Goal: Task Accomplishment & Management: Complete application form

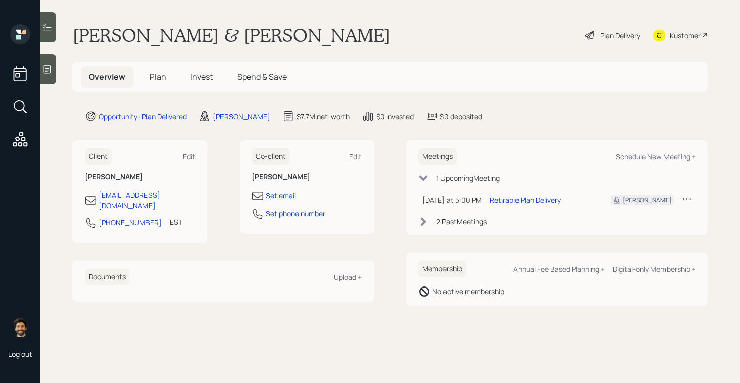
click at [161, 83] on h5 "Plan" at bounding box center [157, 77] width 33 height 22
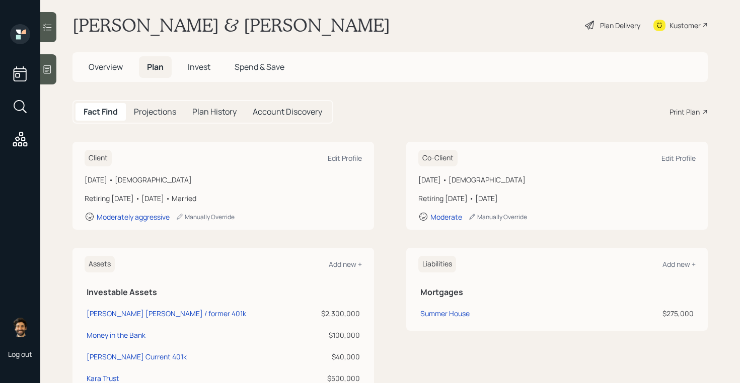
scroll to position [8, 0]
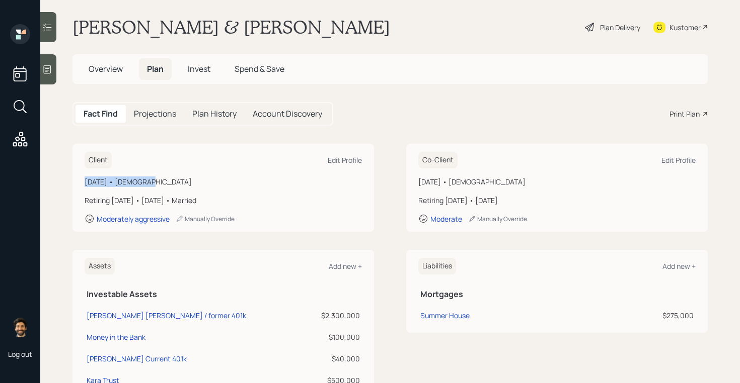
drag, startPoint x: 144, startPoint y: 182, endPoint x: 82, endPoint y: 182, distance: 62.4
click at [82, 182] on div "Client Edit Profile February 24, 1968 • 57 years old Retiring in 8 years • Janu…" at bounding box center [222, 188] width 301 height 88
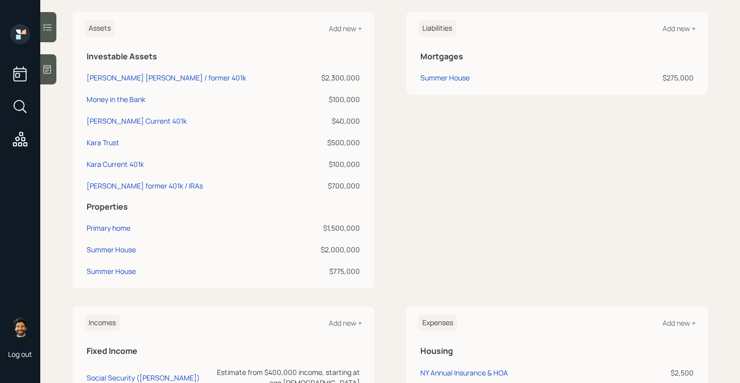
scroll to position [271, 0]
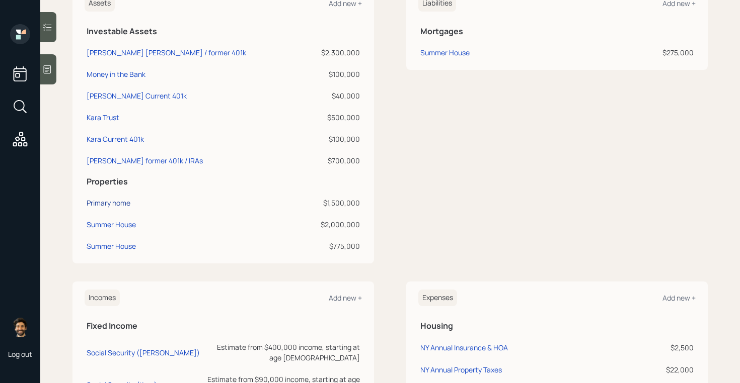
click at [114, 203] on div "Primary home" at bounding box center [109, 203] width 44 height 11
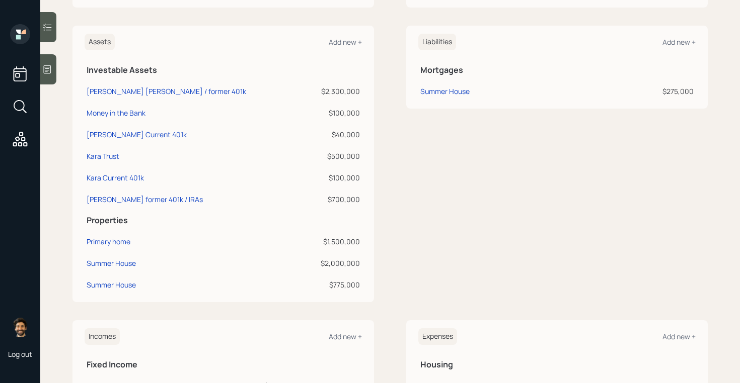
scroll to position [239, 0]
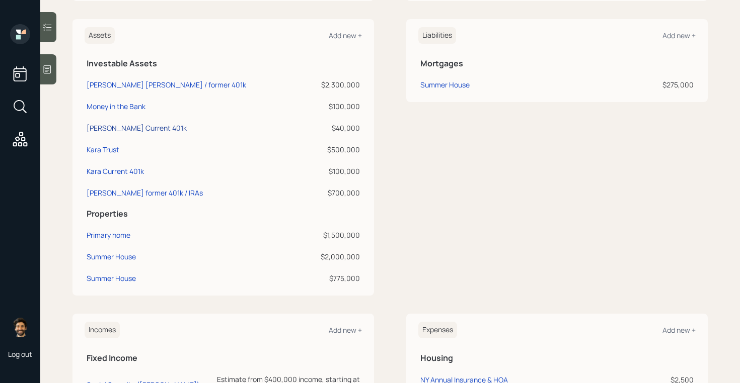
click at [119, 130] on div "[PERSON_NAME] Current 401k" at bounding box center [137, 128] width 100 height 11
select select "company_sponsored"
select select "balanced"
click at [123, 174] on div "Kara Current 401k" at bounding box center [115, 171] width 57 height 11
select select "company_sponsored"
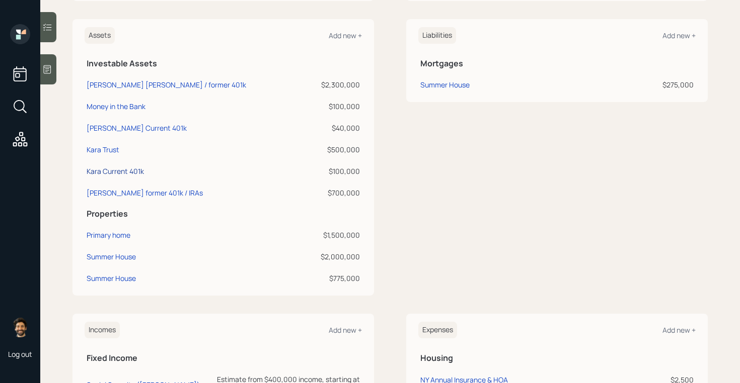
select select "balanced"
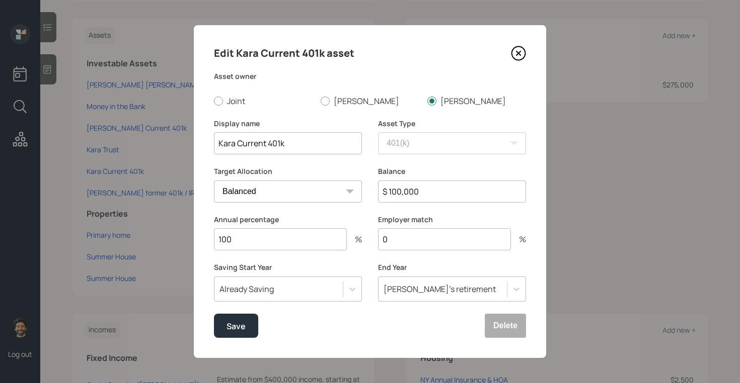
click at [611, 131] on div "Liabilities Add new + Mortgages Summer House $275,000" at bounding box center [556, 157] width 301 height 277
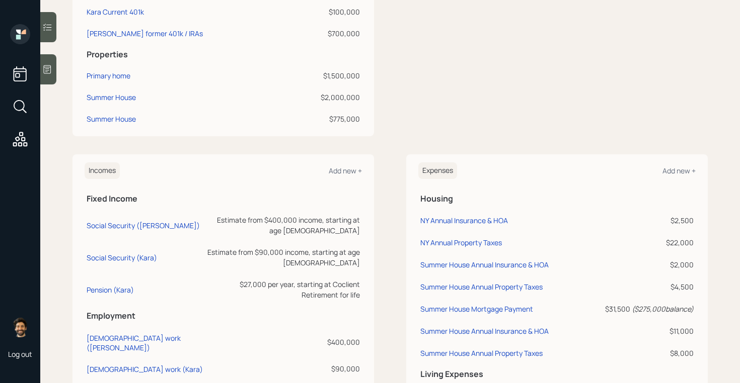
scroll to position [394, 0]
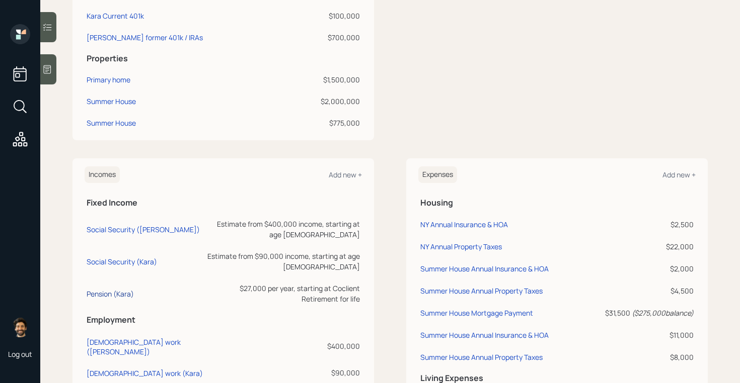
click at [95, 289] on div "Pension (Kara)" at bounding box center [110, 294] width 47 height 10
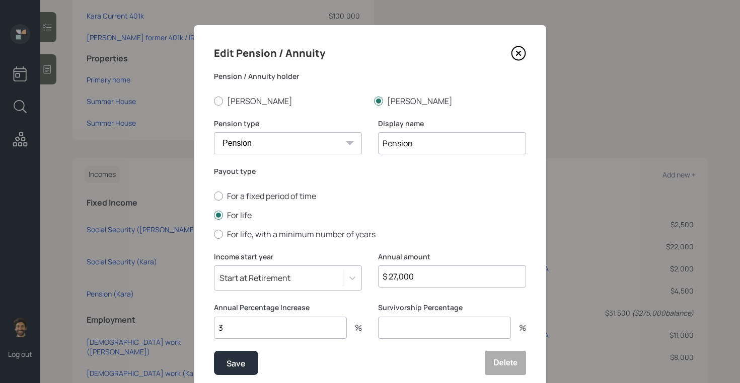
click at [603, 137] on div "Liabilities Add new + Mortgages Summer House $275,000" at bounding box center [556, 2] width 301 height 277
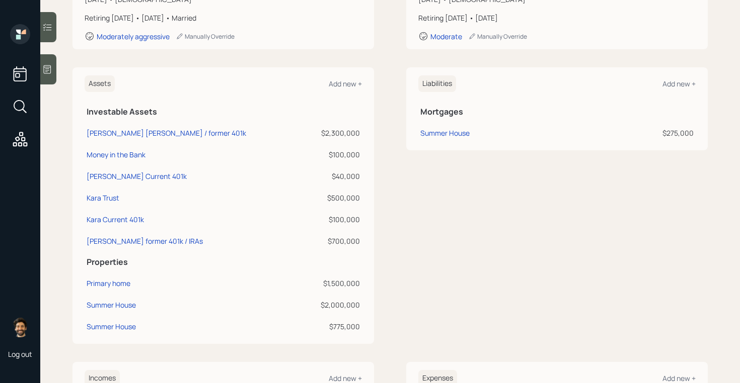
scroll to position [182, 0]
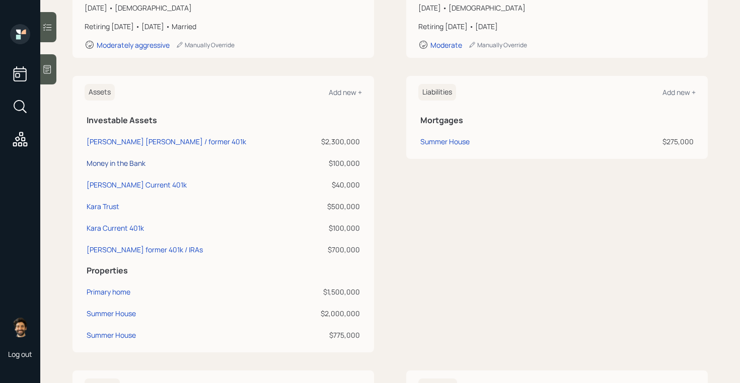
click at [119, 166] on div "Money in the Bank" at bounding box center [116, 163] width 59 height 11
select select "emergency_fund"
click at [114, 205] on div "Kara Trust" at bounding box center [103, 206] width 33 height 11
select select "taxable"
select select "balanced"
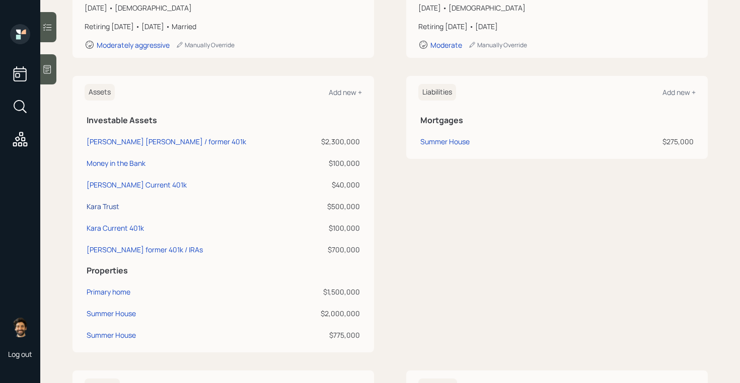
click at [108, 205] on div "Kara Trust" at bounding box center [103, 206] width 33 height 11
select select "taxable"
select select "balanced"
click at [120, 229] on div "Kara Current 401k" at bounding box center [115, 228] width 57 height 11
select select "company_sponsored"
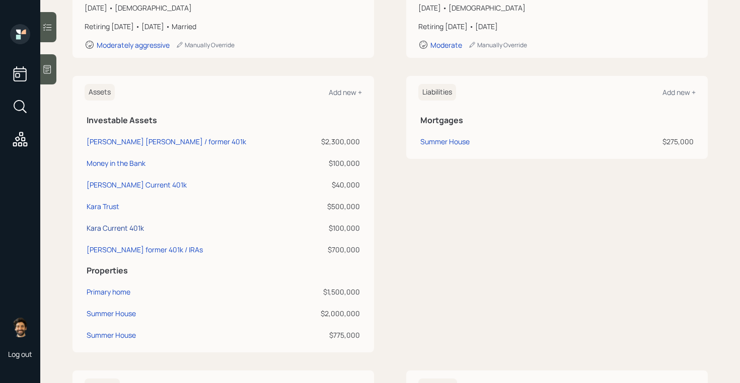
select select "balanced"
click at [113, 253] on div "[PERSON_NAME] former 401k / IRAs" at bounding box center [145, 250] width 116 height 11
select select "company_sponsored"
select select "balanced"
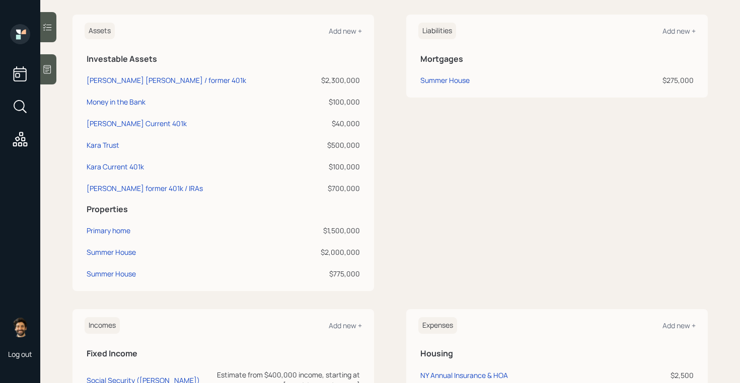
scroll to position [241, 0]
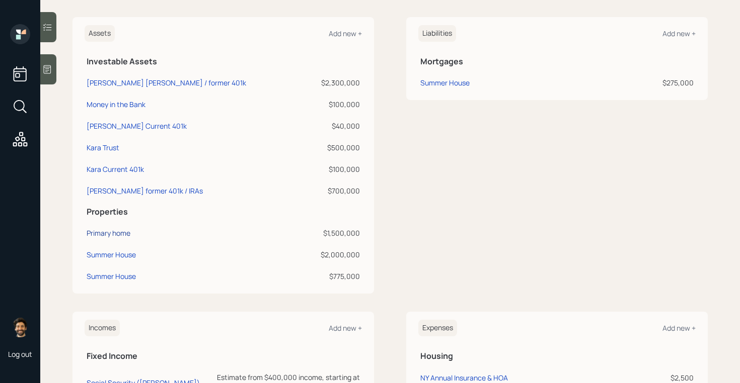
click at [101, 233] on div "Primary home" at bounding box center [109, 233] width 44 height 11
click at [114, 252] on div "Summer House" at bounding box center [111, 255] width 49 height 11
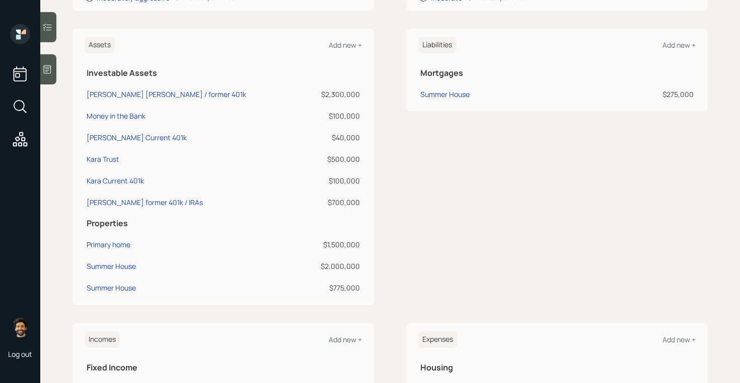
click at [85, 290] on td "Summer House" at bounding box center [194, 287] width 219 height 22
click at [99, 289] on div "Summer House" at bounding box center [111, 288] width 49 height 11
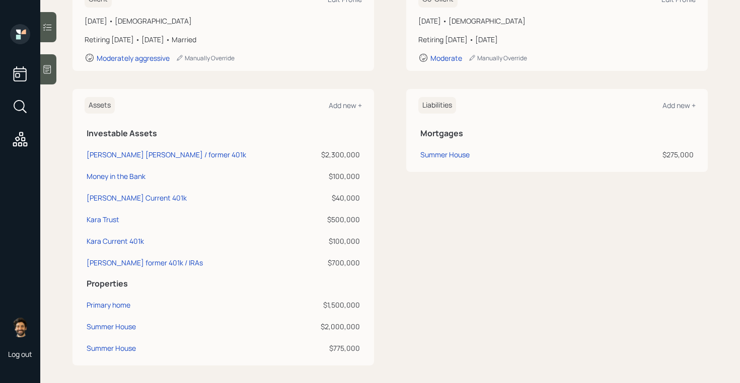
scroll to position [166, 0]
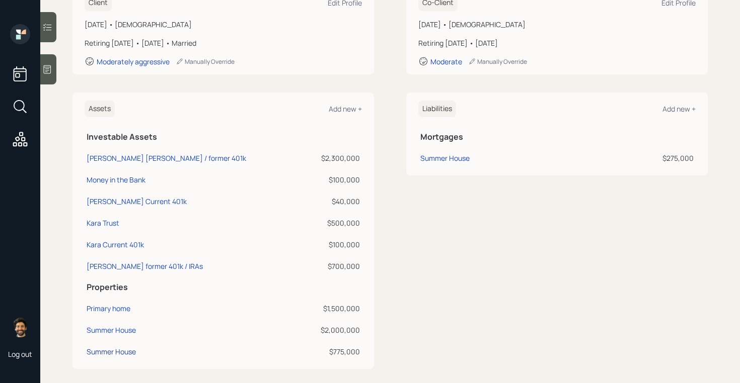
click at [108, 351] on div "Summer House" at bounding box center [111, 352] width 49 height 11
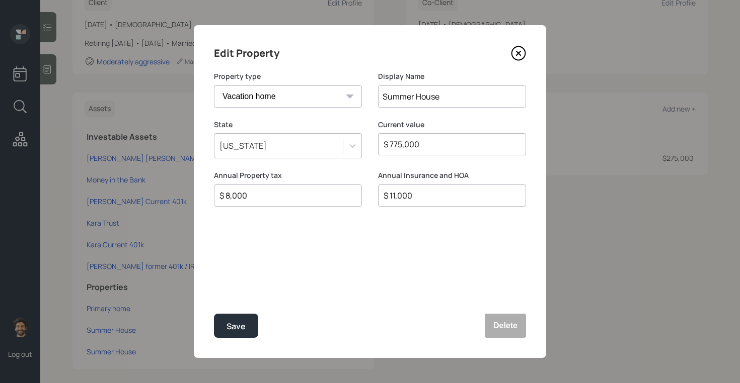
click at [517, 51] on icon at bounding box center [518, 53] width 15 height 15
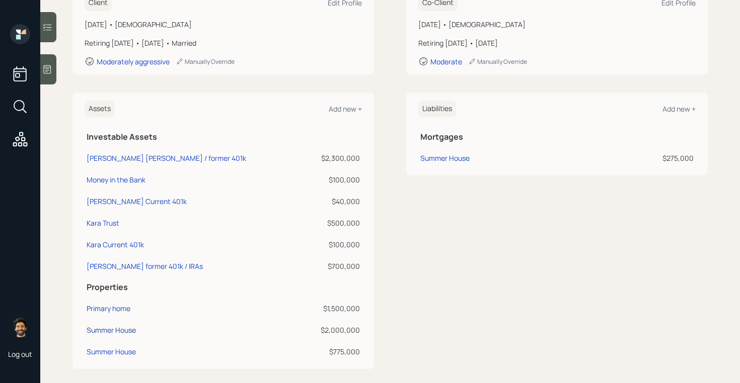
click at [101, 327] on div "Summer House" at bounding box center [111, 330] width 49 height 11
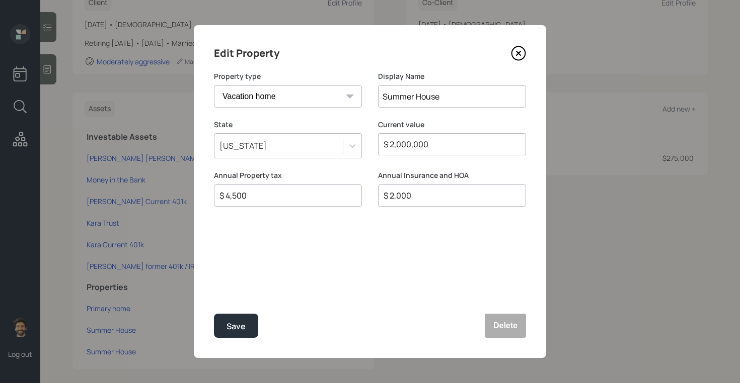
click at [519, 57] on icon at bounding box center [518, 53] width 15 height 15
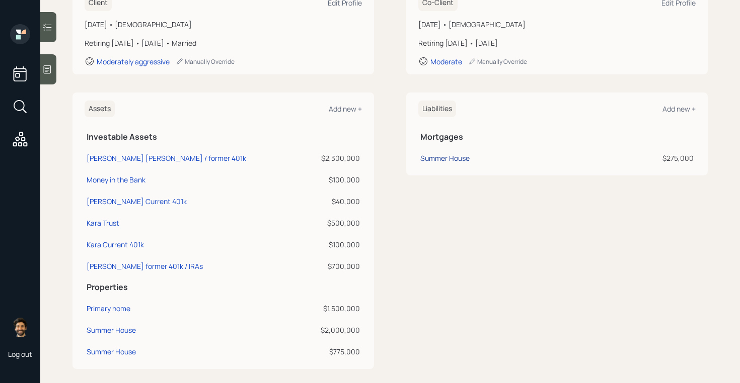
click at [438, 158] on div "Summer House" at bounding box center [444, 158] width 49 height 11
select select "b8dcb50d-1b26-4100-9530-61cbae3cdc35"
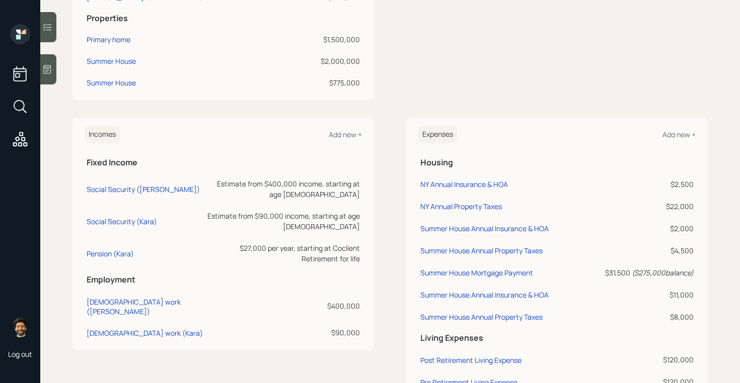
scroll to position [555, 0]
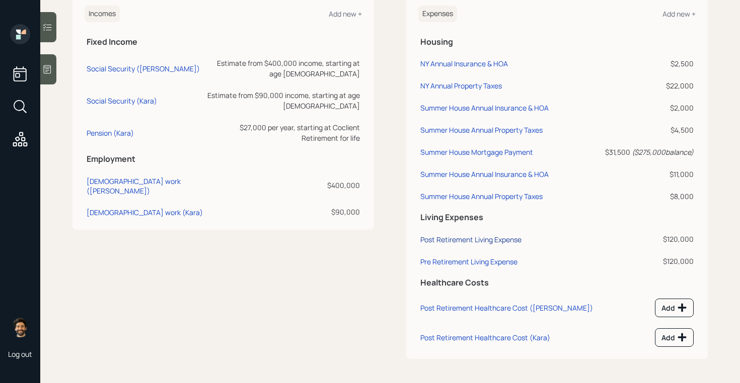
click at [439, 239] on div "Post Retirement Living Expense" at bounding box center [470, 240] width 101 height 10
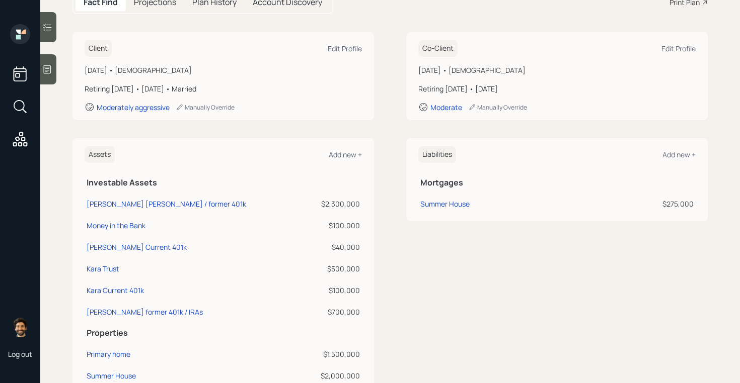
scroll to position [117, 0]
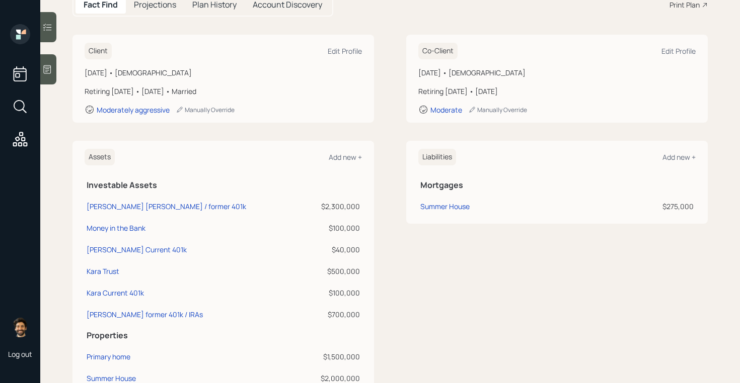
click at [193, 96] on div "Retiring [DATE] • [DATE] • Married" at bounding box center [223, 91] width 277 height 11
drag, startPoint x: 224, startPoint y: 94, endPoint x: 150, endPoint y: 91, distance: 74.5
click at [150, 91] on div "Retiring [DATE] • [DATE] • Married" at bounding box center [223, 91] width 277 height 11
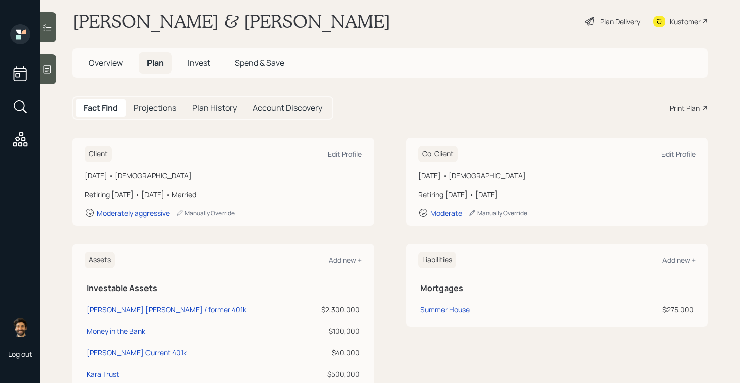
scroll to position [0, 0]
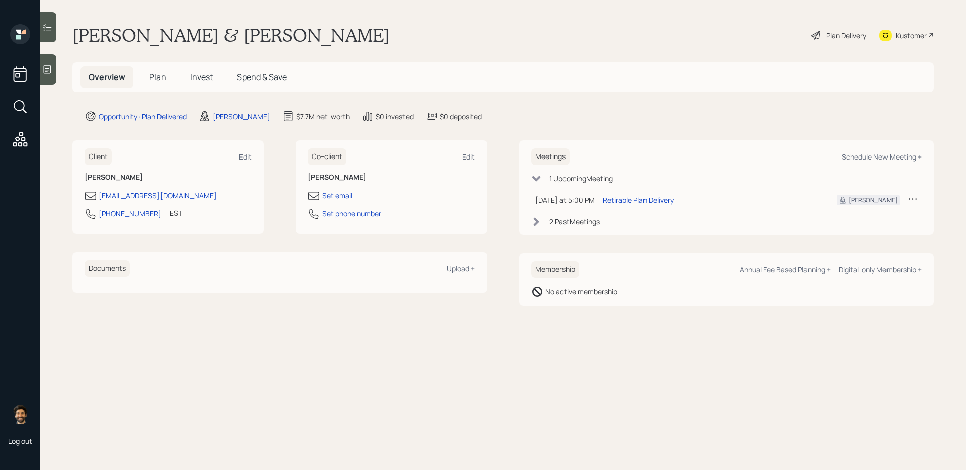
click at [160, 76] on span "Plan" at bounding box center [157, 76] width 17 height 11
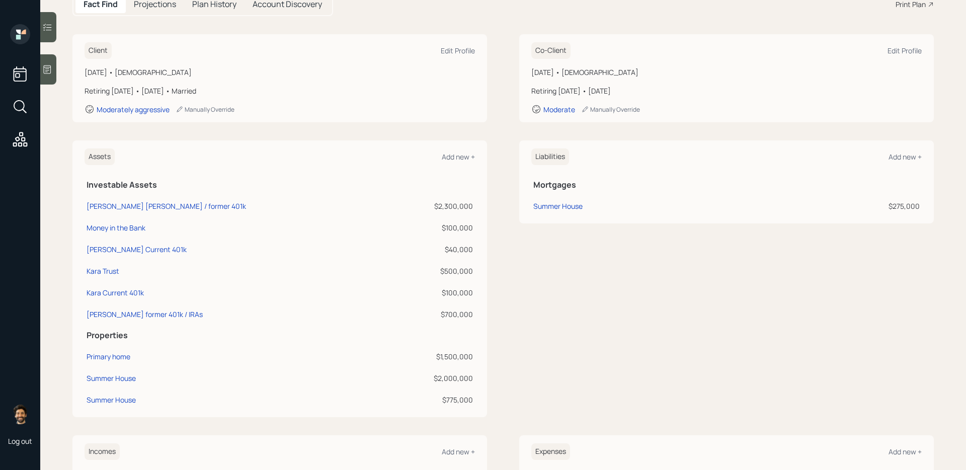
scroll to position [118, 0]
